Goal: Task Accomplishment & Management: Use online tool/utility

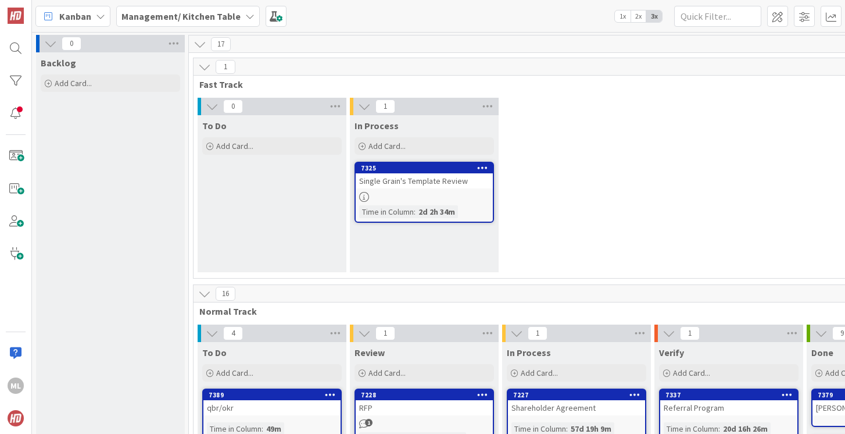
click at [191, 15] on b "Management/ Kitchen Table" at bounding box center [181, 16] width 119 height 12
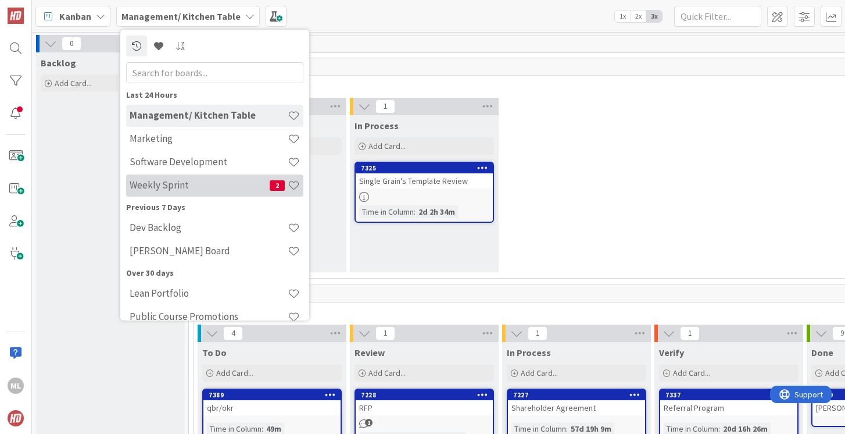
click at [147, 180] on h4 "Weekly Sprint" at bounding box center [200, 185] width 140 height 12
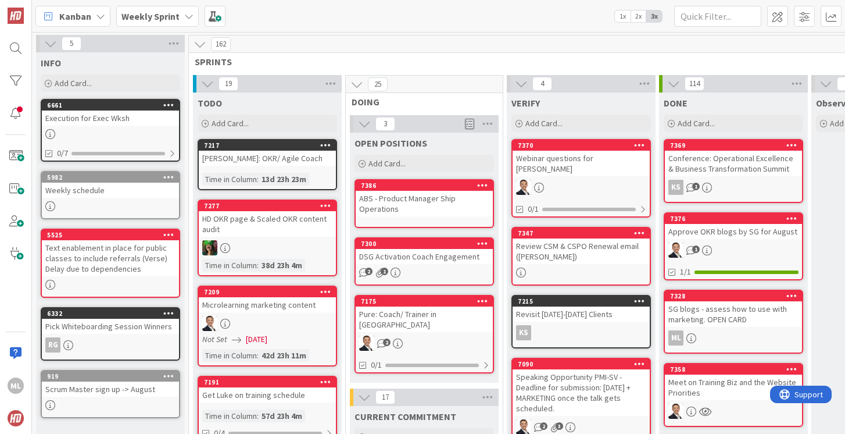
scroll to position [116, 0]
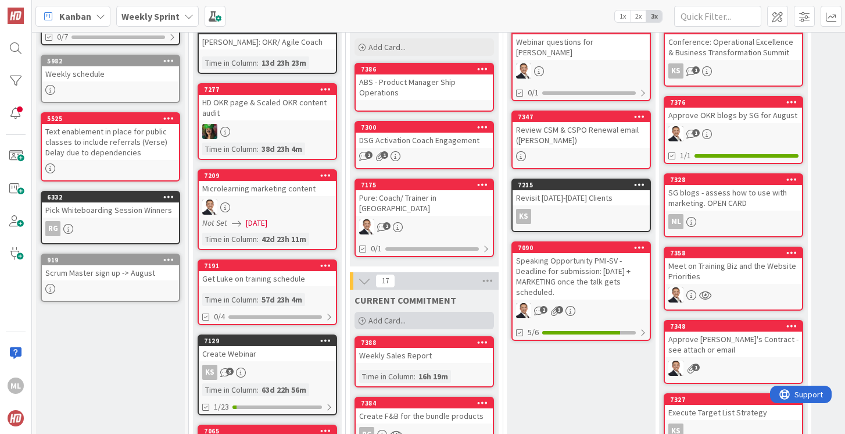
click at [388, 315] on span "Add Card..." at bounding box center [387, 320] width 37 height 10
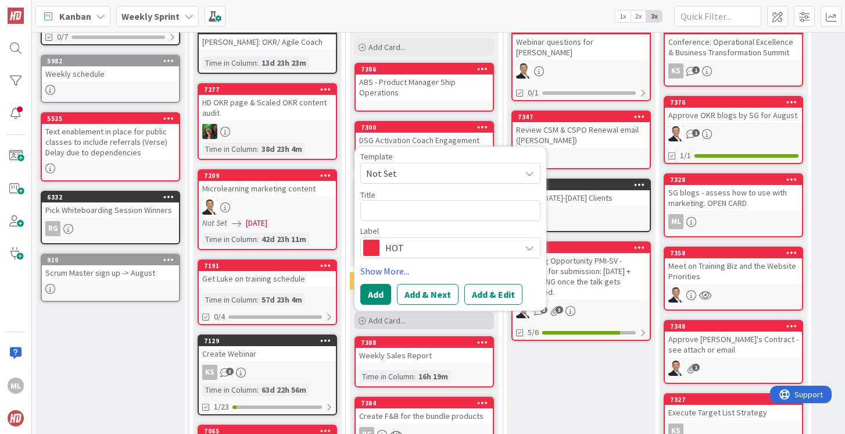
type textarea "x"
type textarea "P"
type textarea "x"
type textarea "Pro"
type textarea "x"
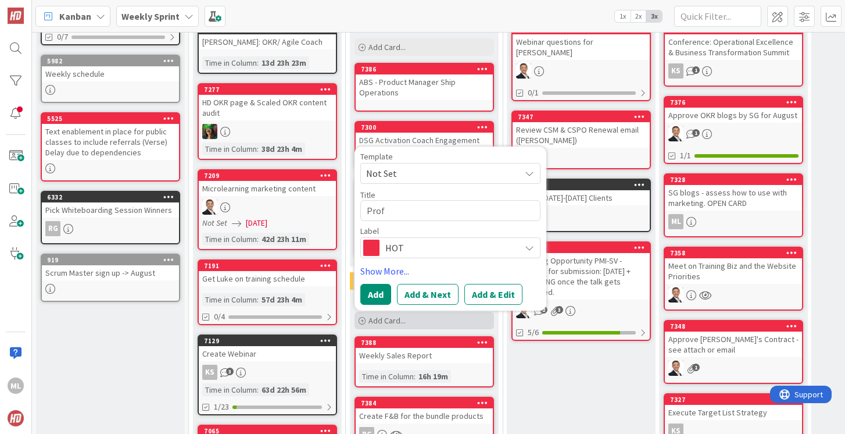
type textarea "Profi"
type textarea "x"
type textarea "Profit"
type textarea "x"
type textarea "Profit."
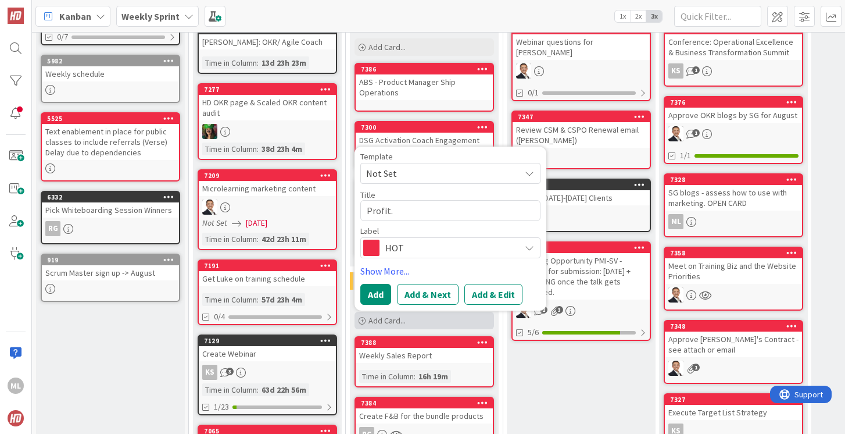
type textarea "x"
type textarea "Profit.c"
type textarea "x"
type textarea "[DOMAIN_NAME]"
type textarea "x"
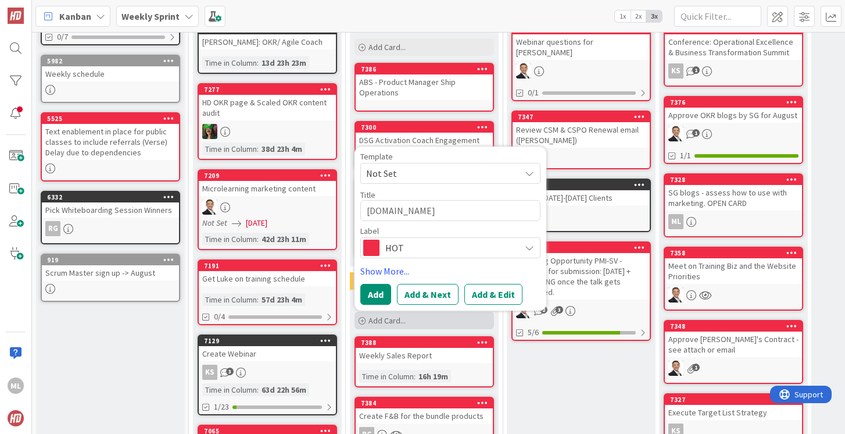
type textarea "[DOMAIN_NAME]"
type textarea "x"
type textarea "[DOMAIN_NAME] V"
type textarea "x"
type textarea "[DOMAIN_NAME] Val"
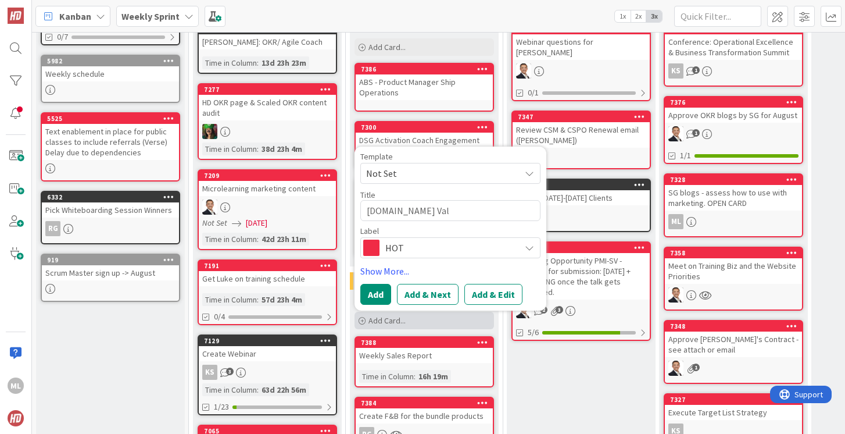
type textarea "x"
type textarea "[DOMAIN_NAME] Valu"
type textarea "x"
type textarea "[DOMAIN_NAME] Value"
type textarea "x"
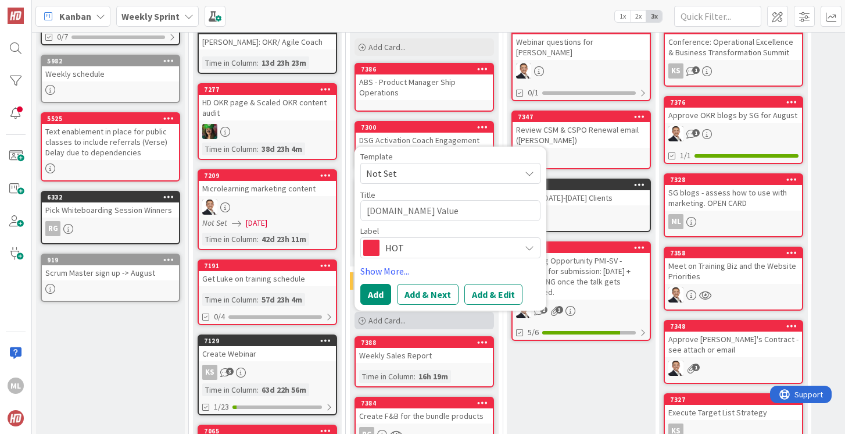
type textarea "[DOMAIN_NAME] Value"
type textarea "x"
type textarea "[DOMAIN_NAME] Value C"
type textarea "x"
type textarea "[DOMAIN_NAME] Value Ca"
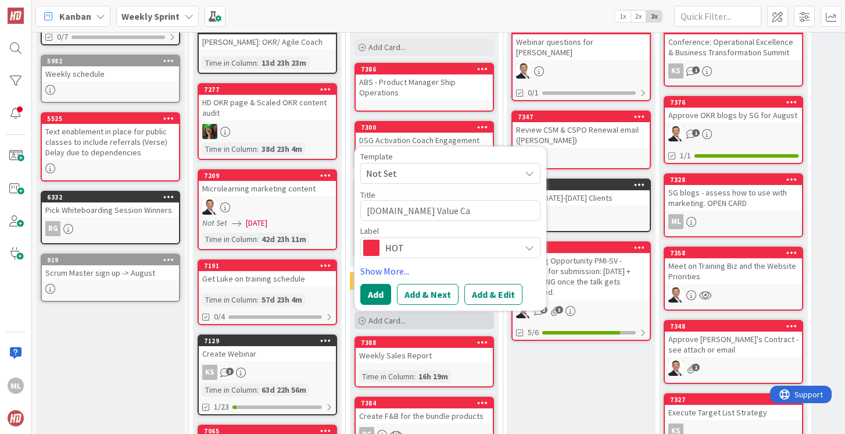
type textarea "x"
type textarea "[DOMAIN_NAME] Value Cam"
type textarea "x"
type textarea "[DOMAIN_NAME] Value Camp"
type textarea "x"
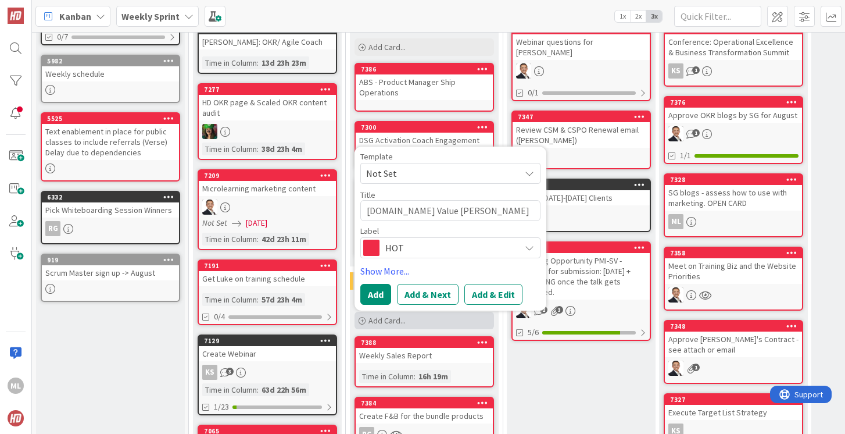
type textarea "[DOMAIN_NAME] Value Campai"
type textarea "x"
type textarea "[DOMAIN_NAME] Value Campaig"
type textarea "x"
type textarea "[DOMAIN_NAME] Value Campaign"
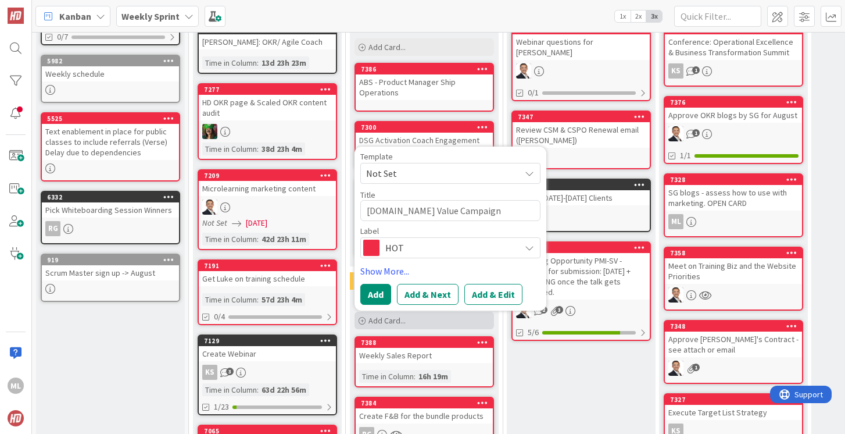
type textarea "x"
type textarea "[DOMAIN_NAME] Value Campaign"
type textarea "x"
type textarea "[DOMAIN_NAME] Value Campaign -"
type textarea "x"
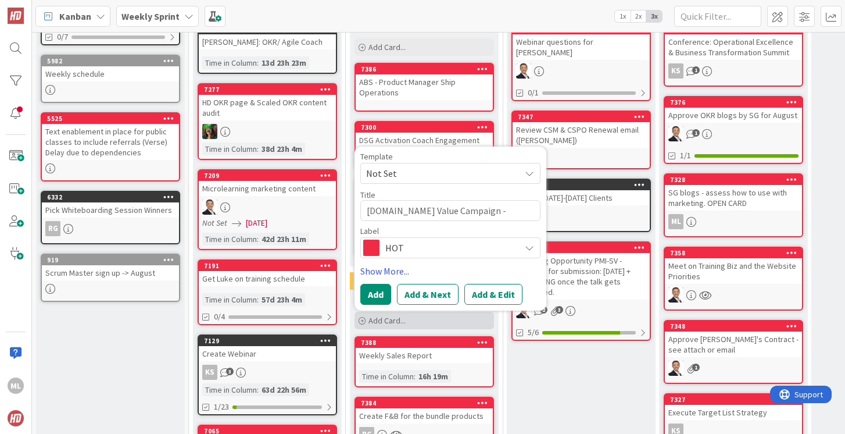
type textarea "[DOMAIN_NAME] Value Campaign - R"
type textarea "x"
type textarea "[DOMAIN_NAME] Value Campaign - Re"
type textarea "x"
type textarea "[DOMAIN_NAME] Value Campaign - Rev"
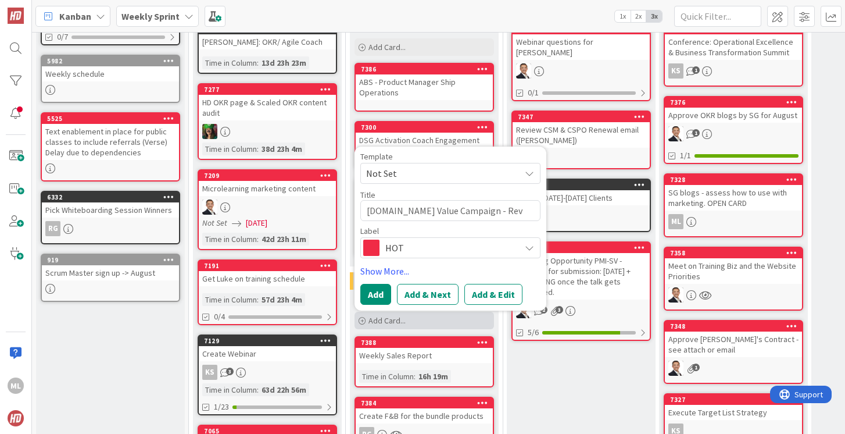
type textarea "x"
type textarea "[DOMAIN_NAME] Value Campaign - Revi"
type textarea "x"
type textarea "[DOMAIN_NAME] Value Campaign - Revie"
type textarea "x"
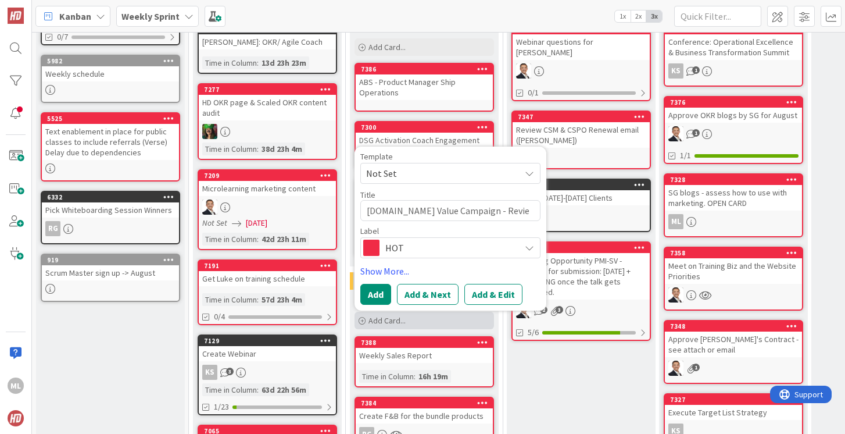
type textarea "[DOMAIN_NAME] Value Campaign - Review"
type textarea "x"
type textarea "[DOMAIN_NAME] Value Campaign - Review"
type textarea "x"
type textarea "[DOMAIN_NAME] Value Campaign - Review L"
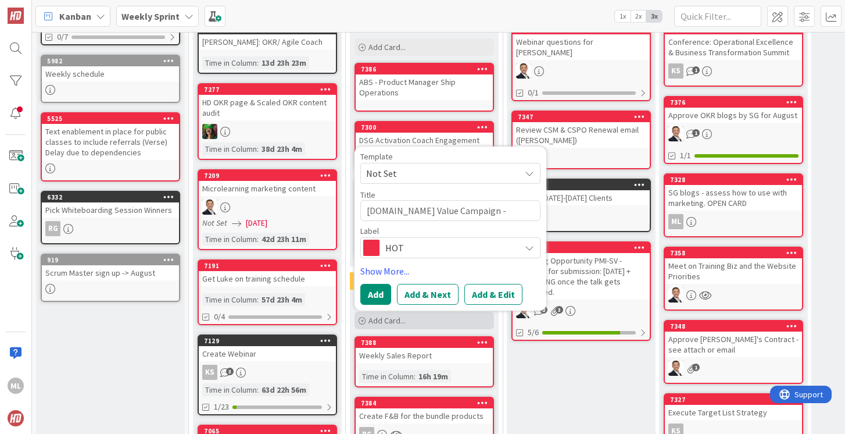
type textarea "x"
type textarea "[DOMAIN_NAME] Value Campaign - Review LP"
click at [371, 284] on button "Add" at bounding box center [375, 294] width 31 height 21
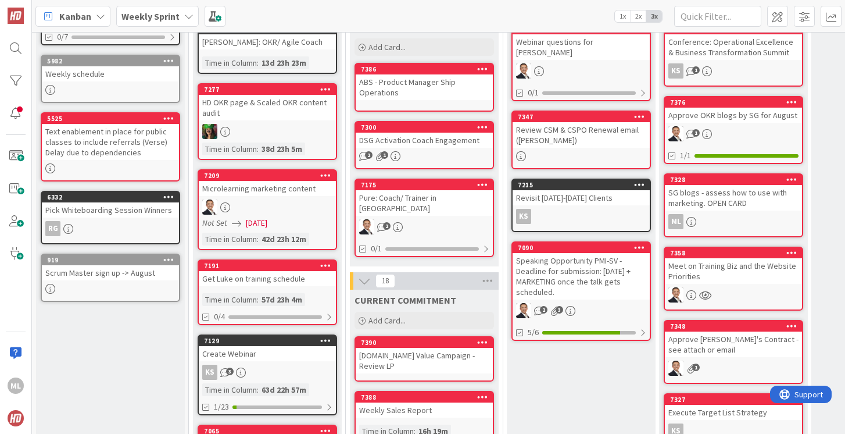
click at [376, 348] on div "[DOMAIN_NAME] Value Campaign - Review LP" at bounding box center [424, 361] width 137 height 26
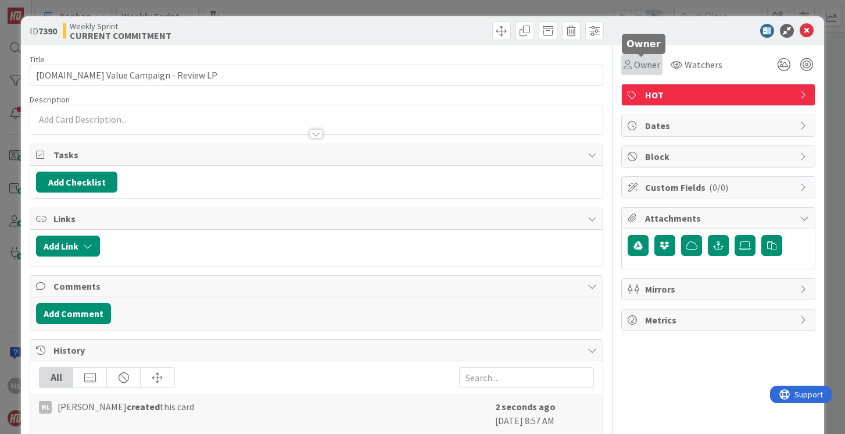
click at [647, 64] on span "Owner" at bounding box center [647, 65] width 26 height 14
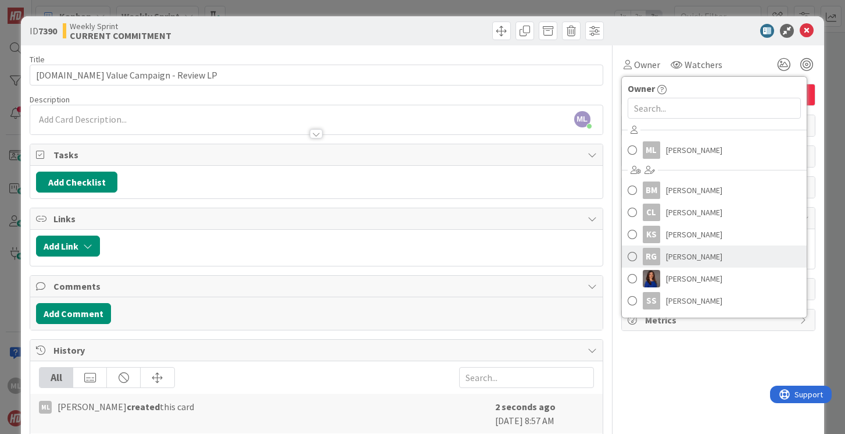
click at [630, 258] on span at bounding box center [632, 256] width 9 height 17
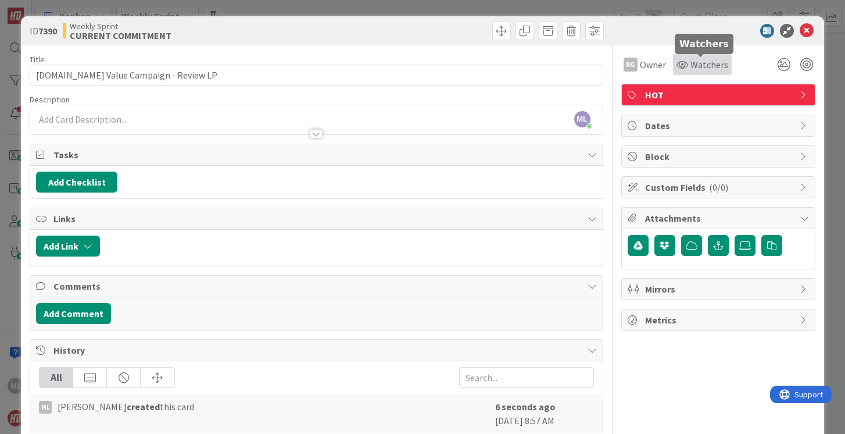
click at [705, 65] on span "Watchers" at bounding box center [710, 65] width 38 height 14
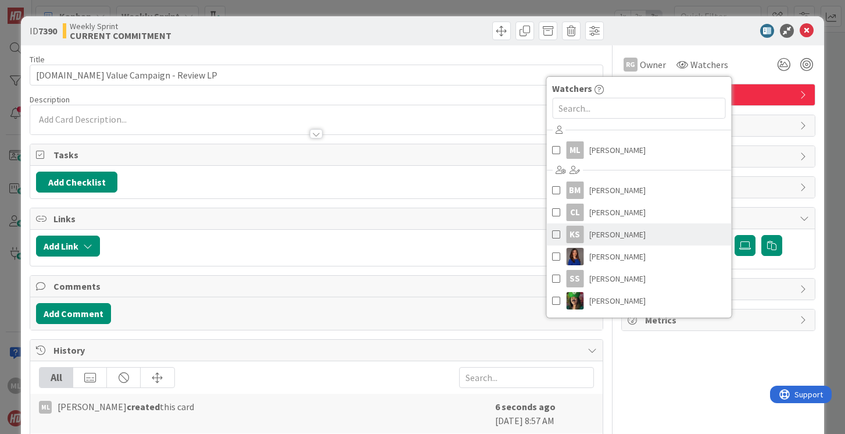
scroll to position [21, 0]
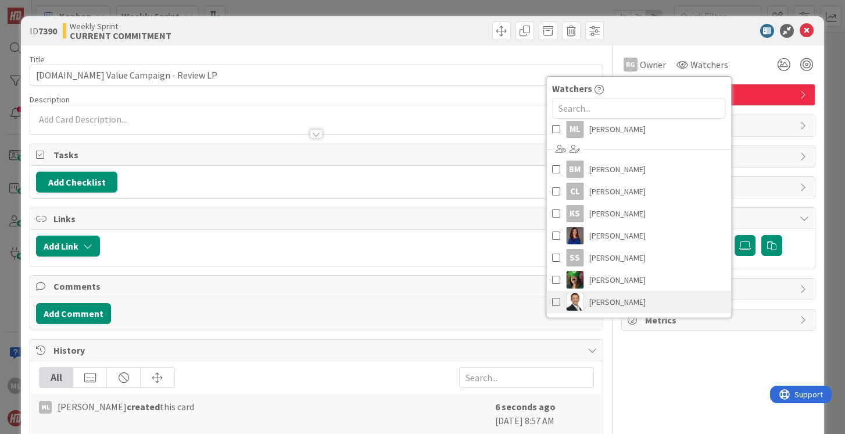
click at [554, 299] on span at bounding box center [556, 301] width 8 height 17
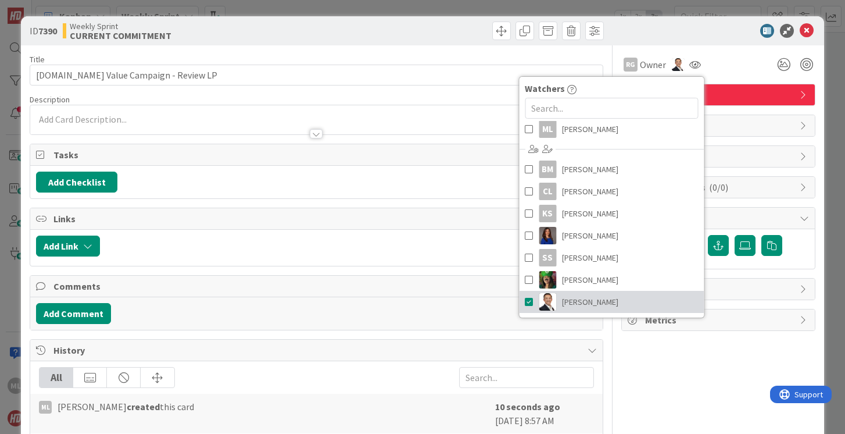
scroll to position [0, 0]
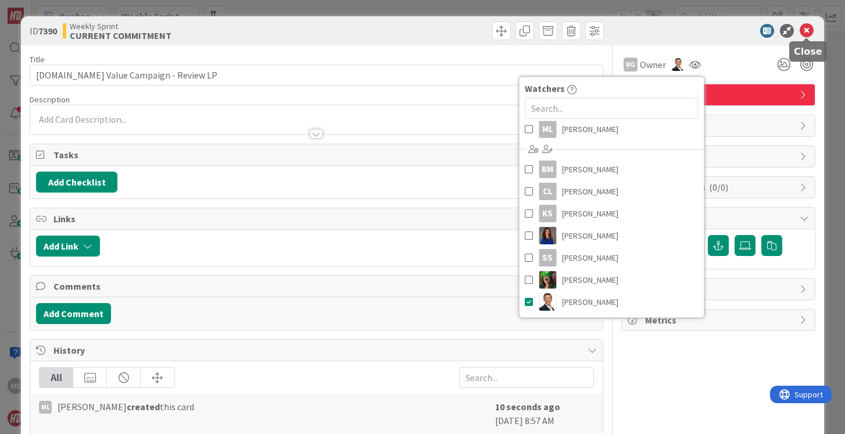
click at [809, 29] on icon at bounding box center [807, 31] width 14 height 14
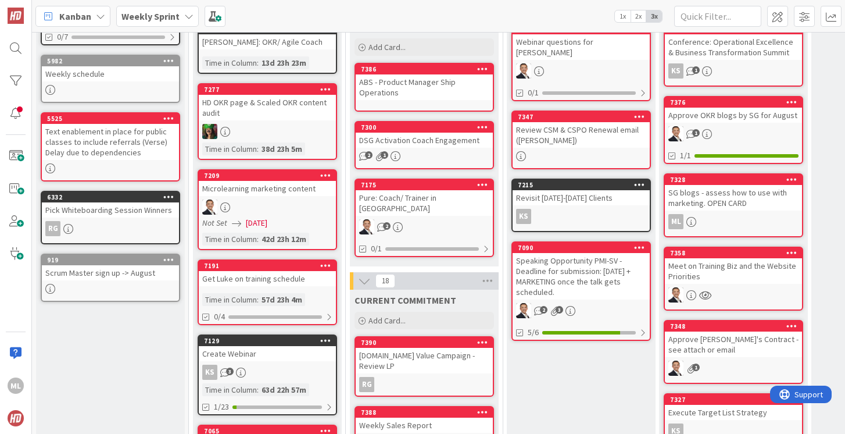
click at [395, 377] on div "RG" at bounding box center [424, 384] width 137 height 15
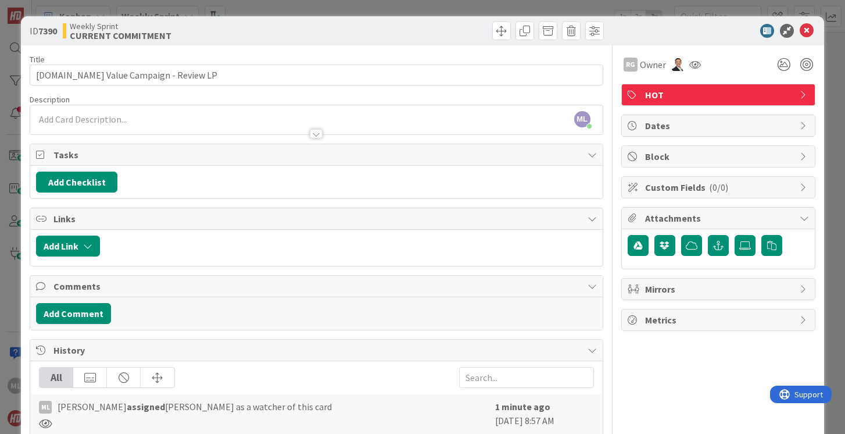
click at [181, 119] on div "ML [PERSON_NAME] just joined" at bounding box center [316, 119] width 572 height 29
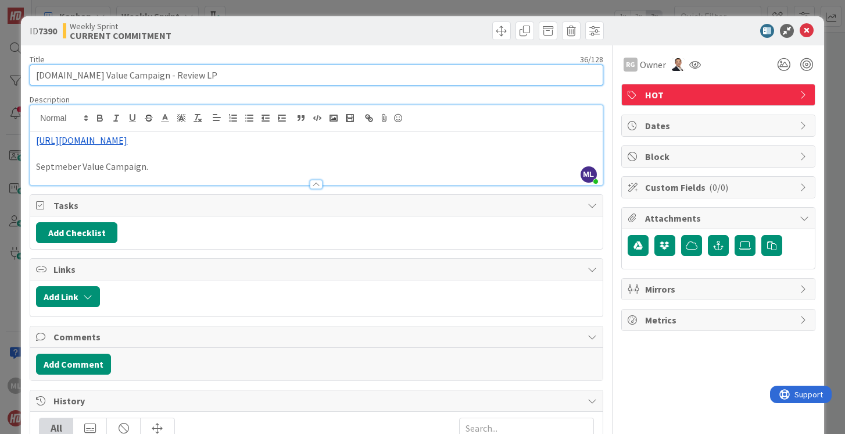
click at [191, 76] on input "[DOMAIN_NAME] Value Campaign - Review LP" at bounding box center [316, 75] width 573 height 21
type input "[DOMAIN_NAME] Value Campaign - Review LP and start creating email to go with it."
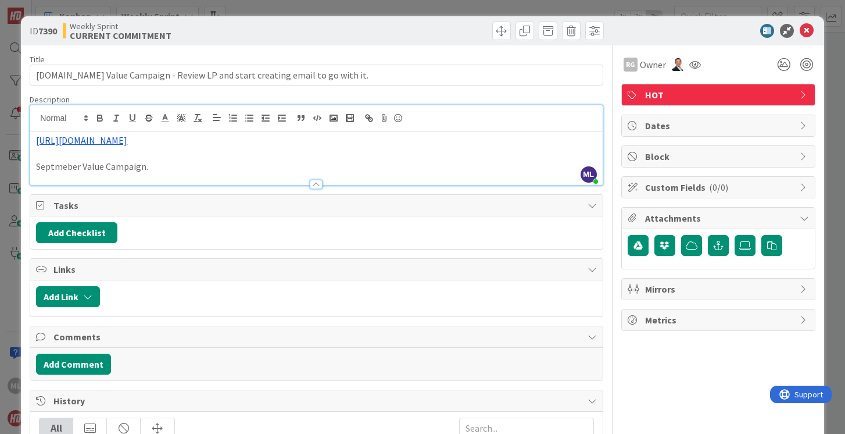
click at [62, 166] on p "Septmeber Value Campaign." at bounding box center [316, 166] width 560 height 13
click at [808, 29] on icon at bounding box center [807, 31] width 14 height 14
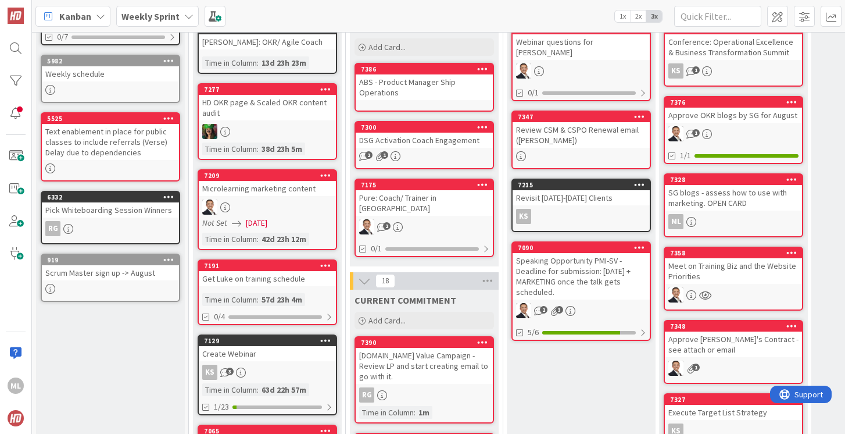
click at [166, 17] on b "Weekly Sprint" at bounding box center [151, 16] width 58 height 12
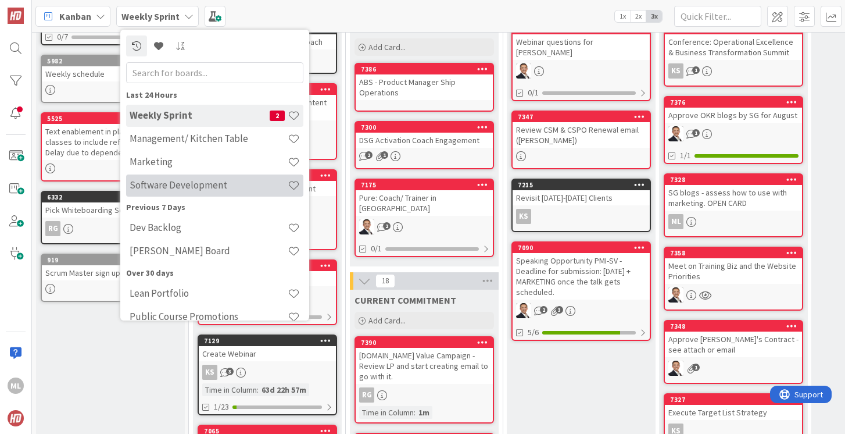
click at [157, 180] on h4 "Software Development" at bounding box center [209, 185] width 158 height 12
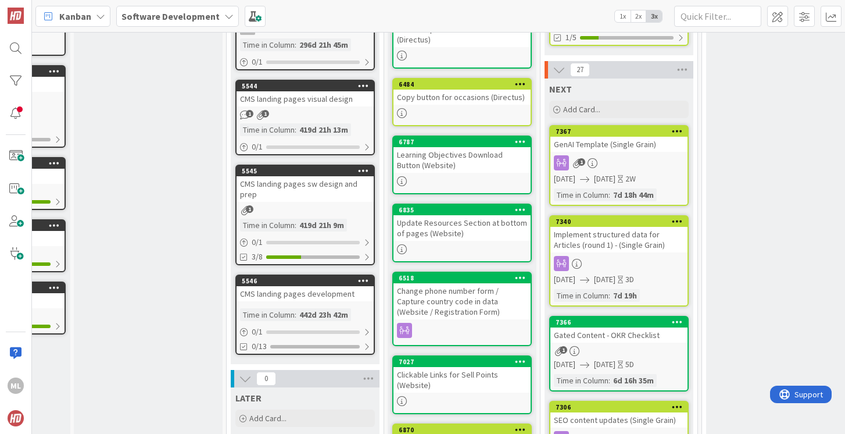
scroll to position [229, 115]
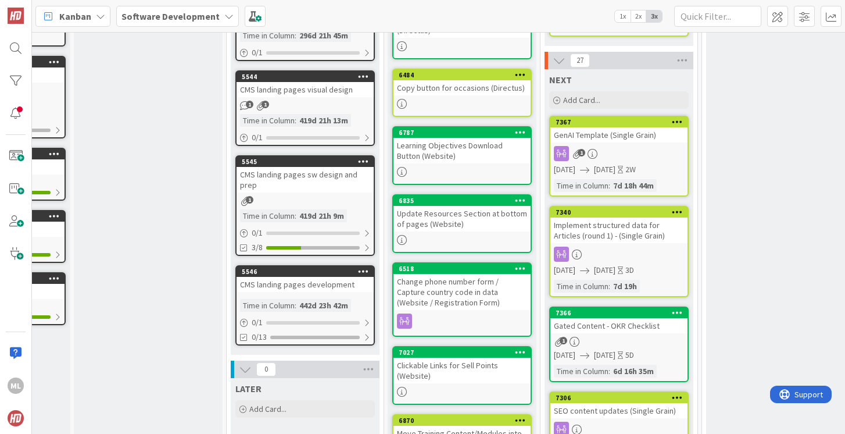
click at [627, 247] on div at bounding box center [619, 254] width 137 height 15
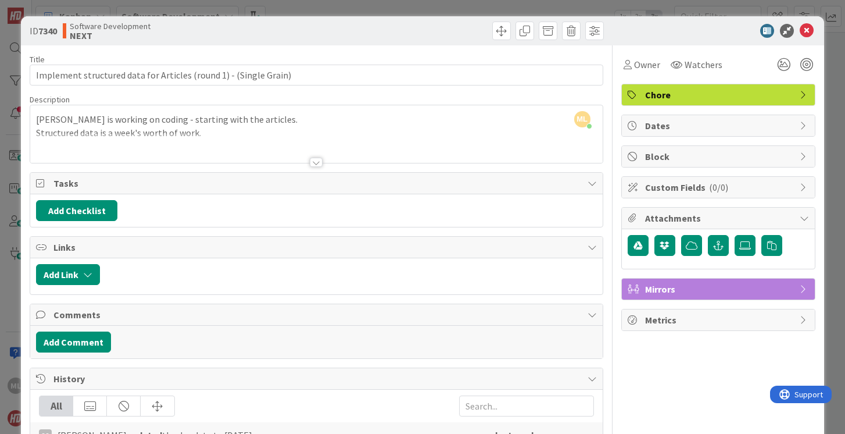
click at [316, 159] on div at bounding box center [316, 162] width 13 height 9
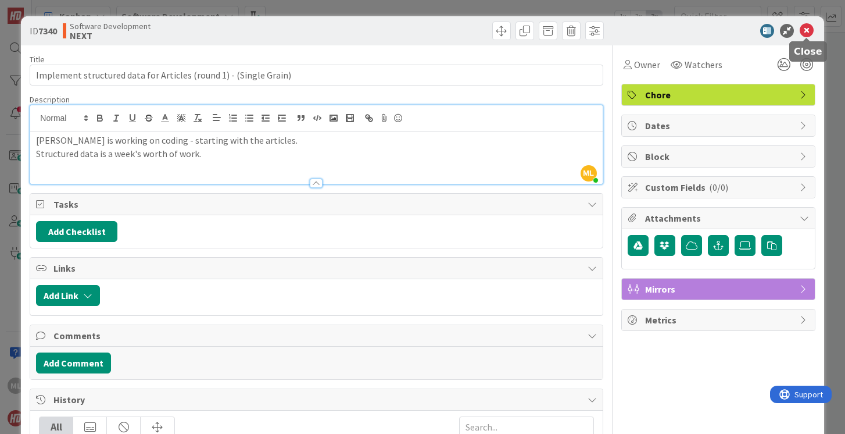
click at [807, 28] on icon at bounding box center [807, 31] width 14 height 14
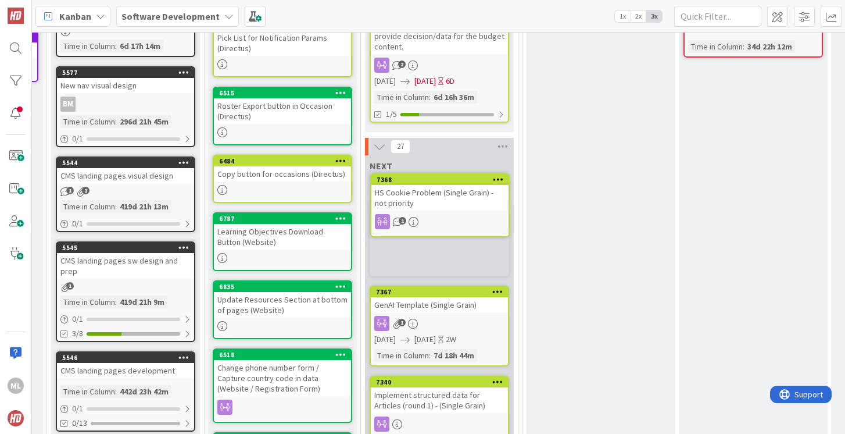
scroll to position [126, 294]
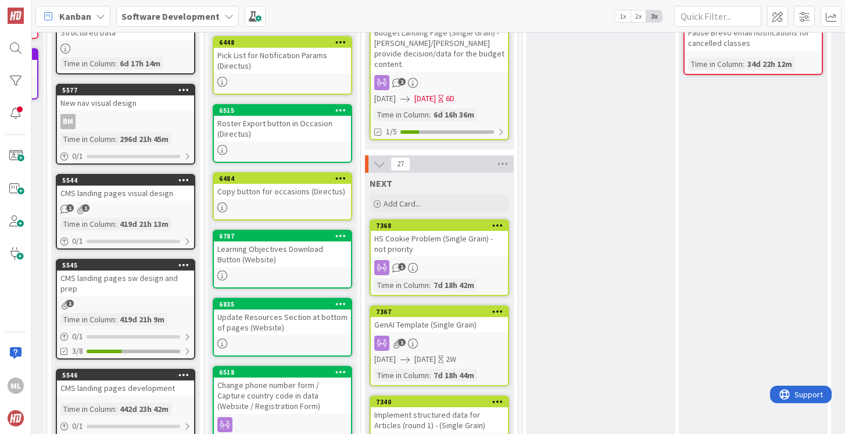
click at [433, 233] on div "HS Cookie Problem (Single Grain) - not priority" at bounding box center [439, 244] width 137 height 26
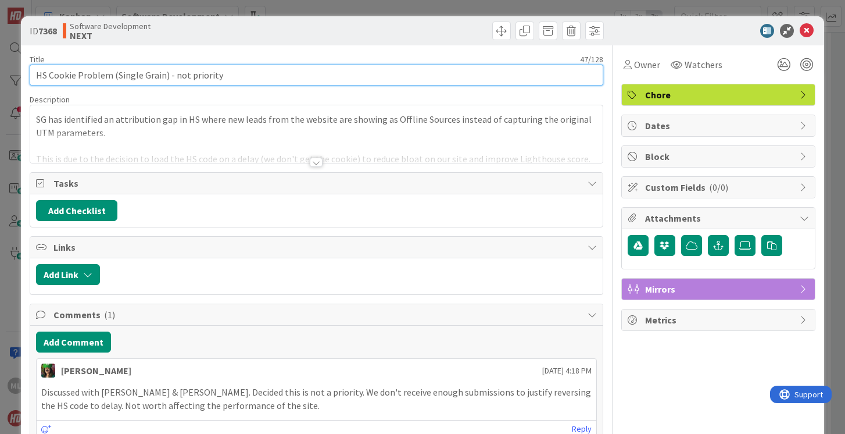
click at [230, 74] on input "HS Cookie Problem (Single Grain) - not priority" at bounding box center [316, 75] width 573 height 21
type input "HS Cookie Problem (Single Grain) - not priority - THIS IS A PRIORITY"
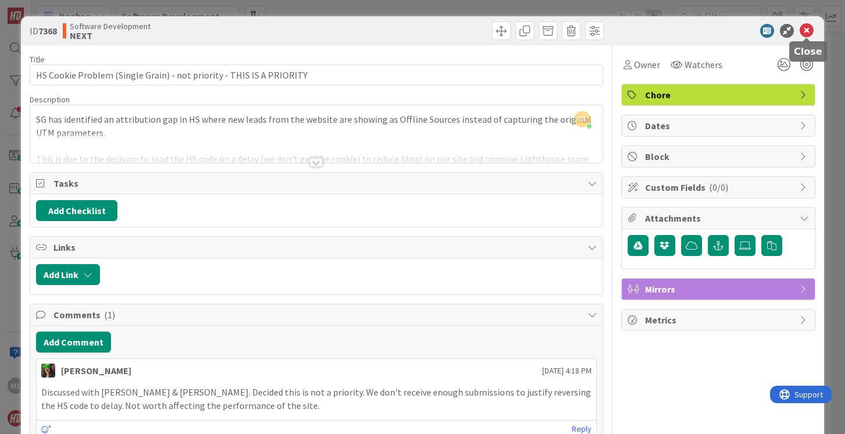
click at [806, 31] on icon at bounding box center [807, 31] width 14 height 14
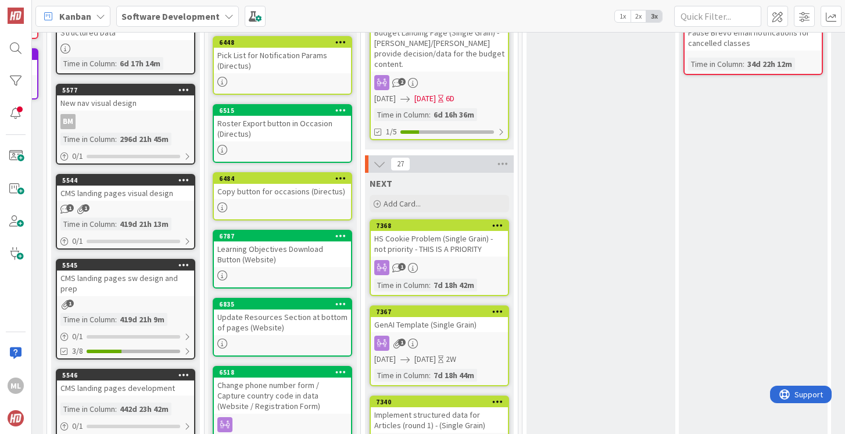
click at [177, 16] on b "Software Development" at bounding box center [171, 16] width 98 height 12
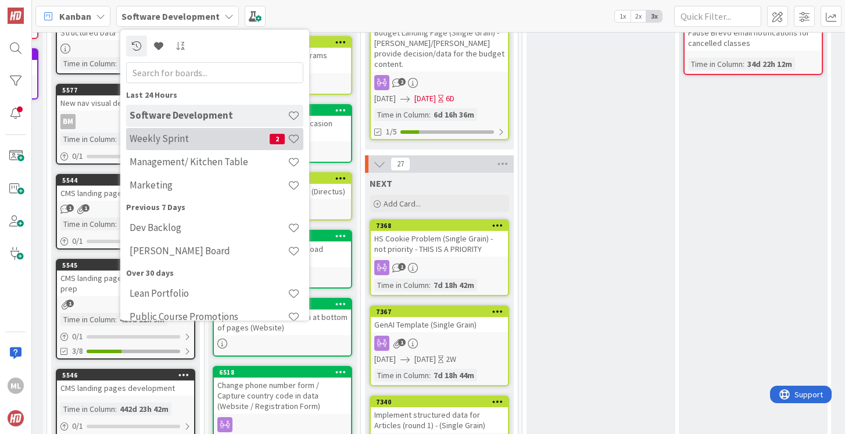
click at [153, 138] on h4 "Weekly Sprint" at bounding box center [200, 139] width 140 height 12
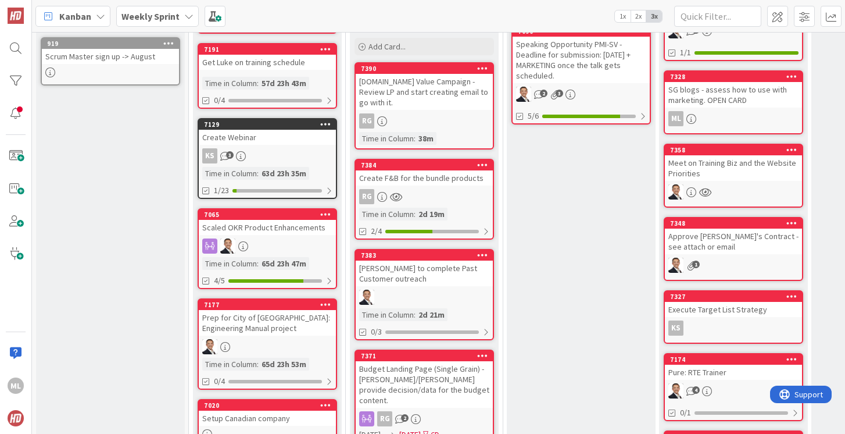
scroll to position [335, 0]
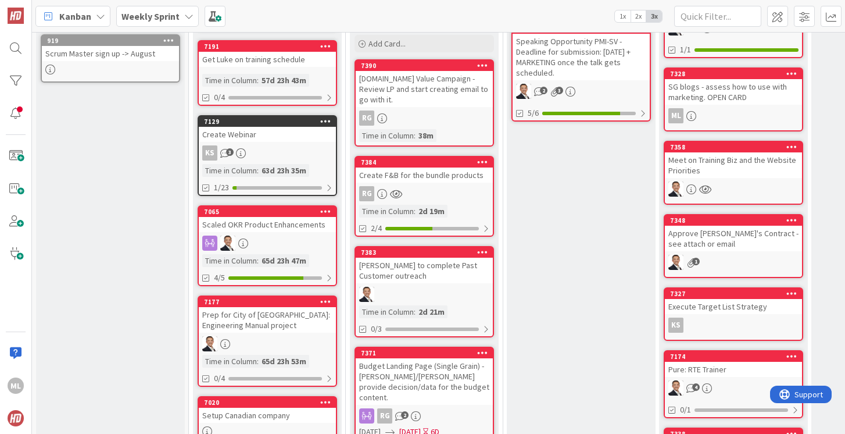
click at [413, 358] on div "Budget Landing Page (Single Grain) - [PERSON_NAME]/[PERSON_NAME] provide decisi…" at bounding box center [424, 381] width 137 height 47
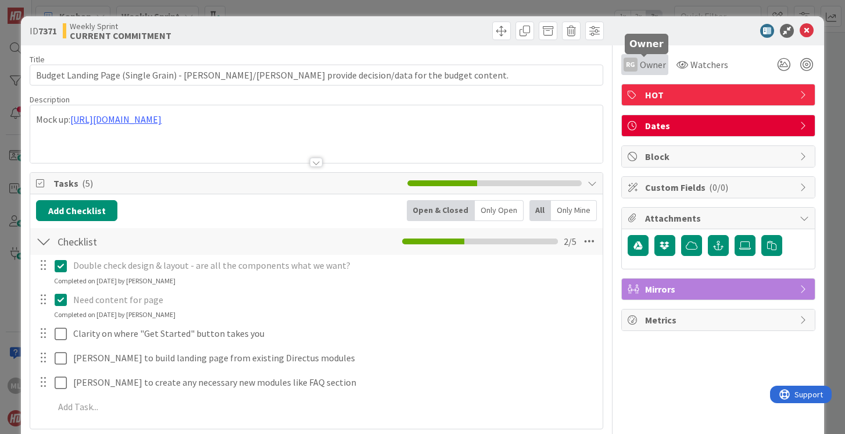
click at [653, 62] on span "Owner" at bounding box center [653, 65] width 26 height 14
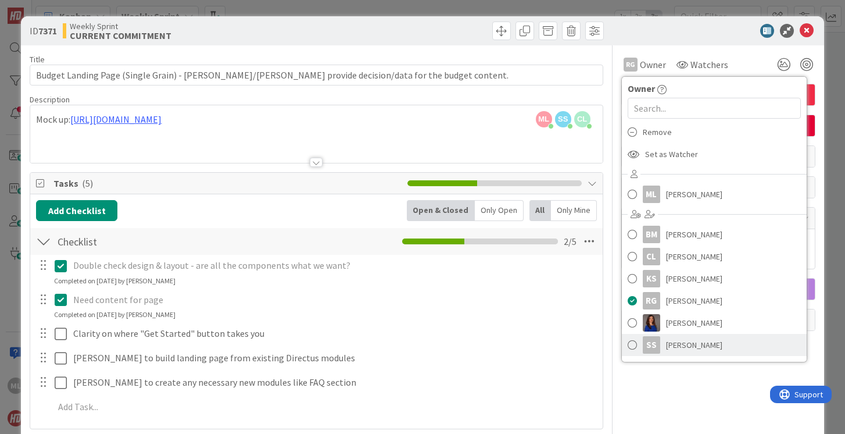
scroll to position [17, 0]
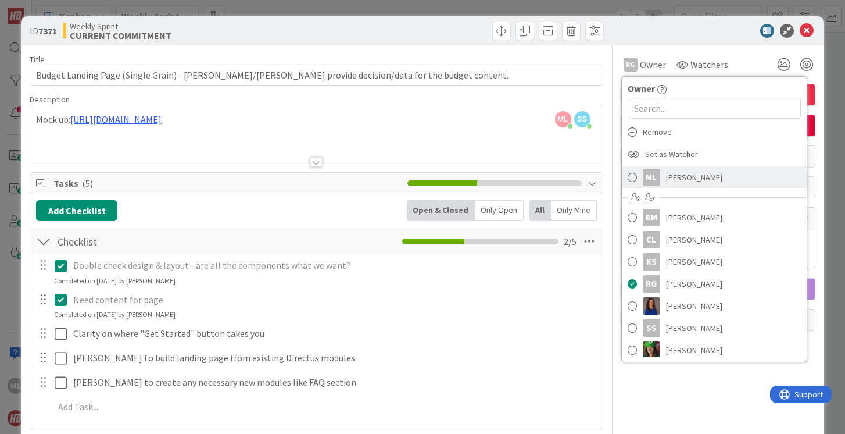
click at [632, 177] on span at bounding box center [632, 177] width 9 height 17
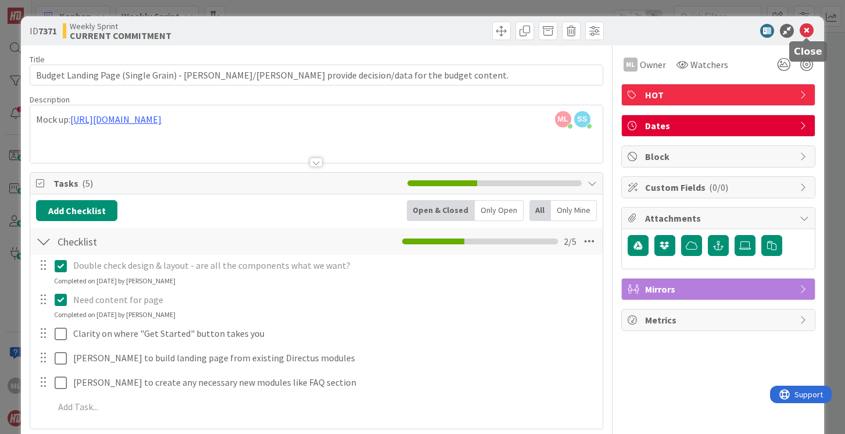
click at [810, 30] on icon at bounding box center [807, 31] width 14 height 14
